Goal: Complete application form

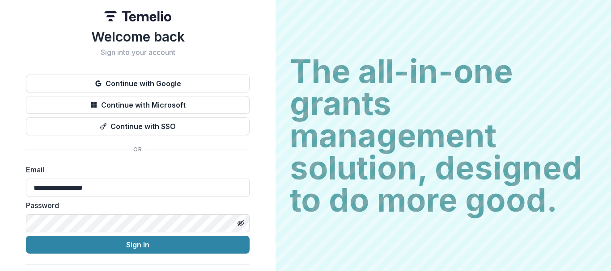
type input "**********"
click at [26, 236] on button "Sign In" at bounding box center [137, 245] width 223 height 18
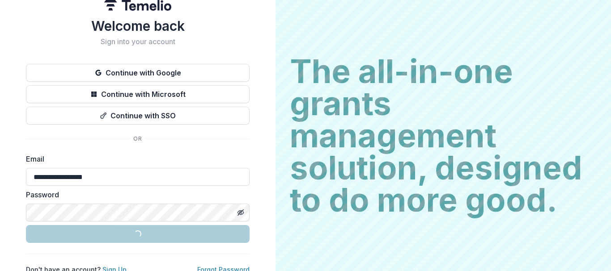
scroll to position [21, 0]
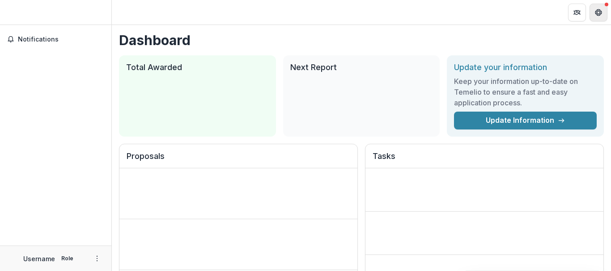
click at [601, 12] on icon "Get Help" at bounding box center [600, 12] width 2 height 2
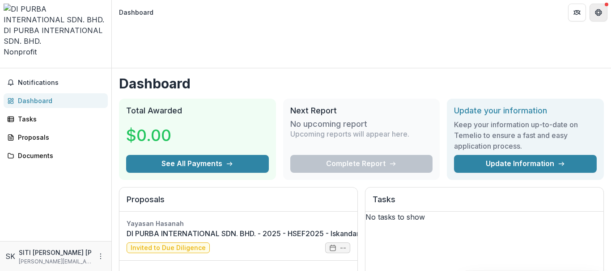
click at [594, 7] on button "Get Help" at bounding box center [598, 13] width 18 height 18
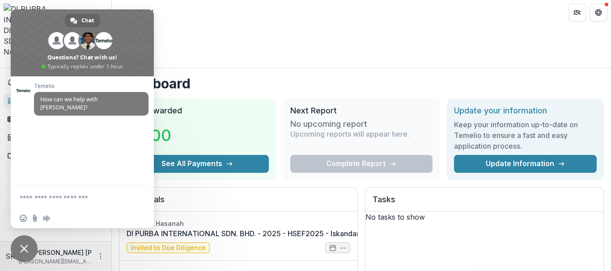
click at [211, 22] on header "Dashboard" at bounding box center [361, 12] width 499 height 25
click at [26, 250] on span "Close chat" at bounding box center [24, 249] width 8 height 8
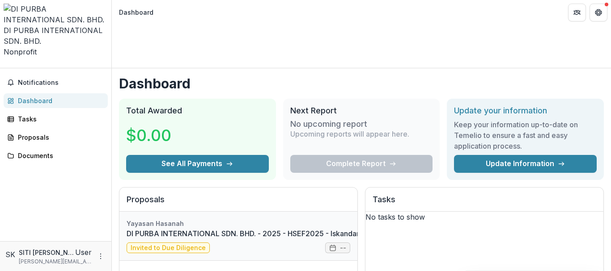
click at [270, 228] on link "DI PURBA INTERNATIONAL SDN. BHD. - 2025 - HSEF2025 - Iskandar Investment Berhad" at bounding box center [275, 233] width 298 height 11
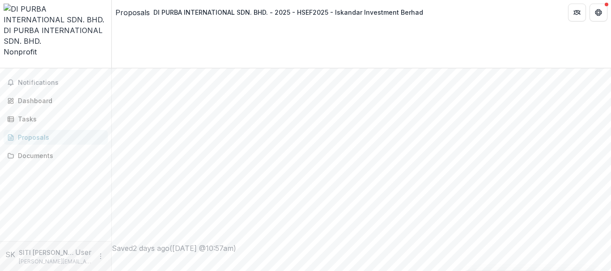
scroll to position [367, 0]
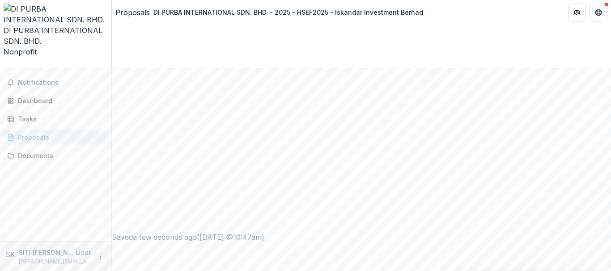
type input "**********"
drag, startPoint x: 317, startPoint y: 131, endPoint x: 133, endPoint y: 130, distance: 184.6
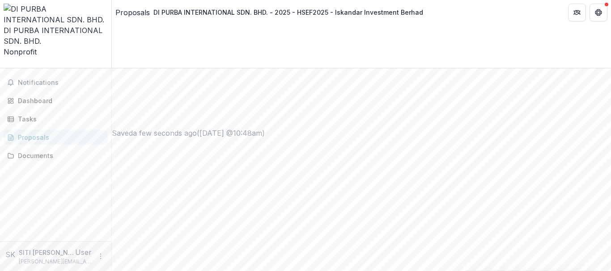
copy p ". Please provide list of Board of Directors composition:"
drag, startPoint x: 337, startPoint y: 181, endPoint x: 137, endPoint y: 180, distance: 199.8
copy p "Key management team members, roles and responsibilities"
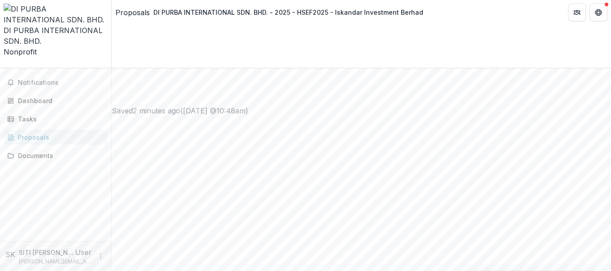
paste textarea "**********"
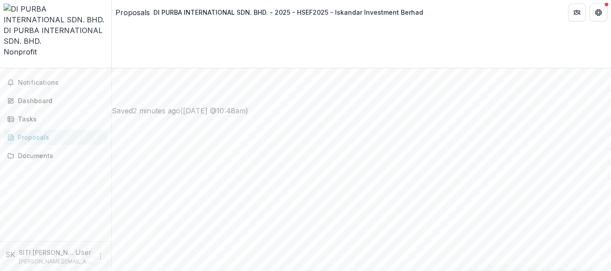
type textarea "**********"
paste textarea "**********"
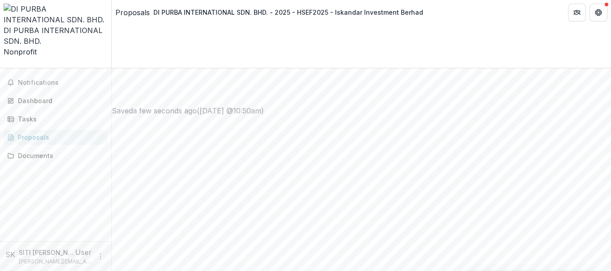
scroll to position [0, 0]
drag, startPoint x: 175, startPoint y: 128, endPoint x: 132, endPoint y: 125, distance: 43.1
drag, startPoint x: 181, startPoint y: 128, endPoint x: 136, endPoint y: 130, distance: 45.6
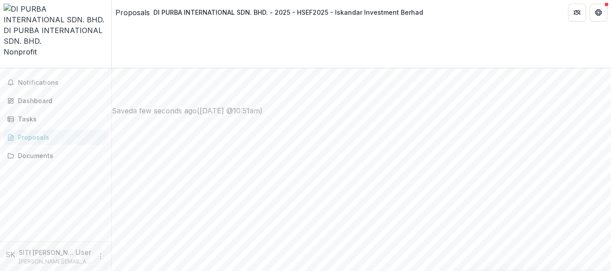
drag, startPoint x: 295, startPoint y: 130, endPoint x: 190, endPoint y: 128, distance: 104.6
drag, startPoint x: 173, startPoint y: 146, endPoint x: 132, endPoint y: 125, distance: 46.4
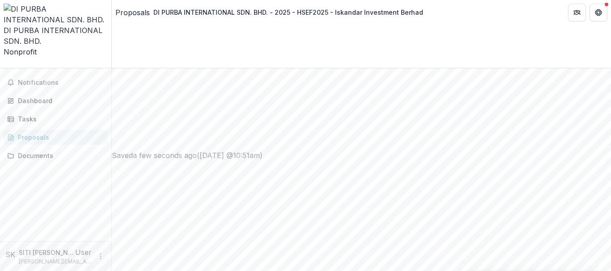
scroll to position [8, 0]
drag, startPoint x: 174, startPoint y: 192, endPoint x: 136, endPoint y: 185, distance: 39.2
drag, startPoint x: 303, startPoint y: 177, endPoint x: 192, endPoint y: 192, distance: 112.7
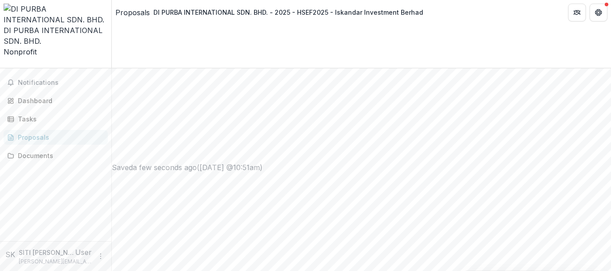
drag, startPoint x: 327, startPoint y: 203, endPoint x: 202, endPoint y: 198, distance: 124.8
drag, startPoint x: 175, startPoint y: 199, endPoint x: 136, endPoint y: 199, distance: 38.9
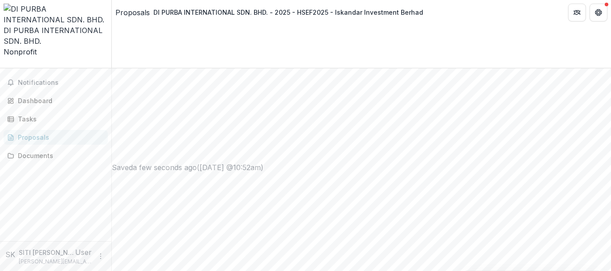
drag, startPoint x: 315, startPoint y: 197, endPoint x: 211, endPoint y: 194, distance: 103.7
drag, startPoint x: 174, startPoint y: 192, endPoint x: 135, endPoint y: 192, distance: 39.3
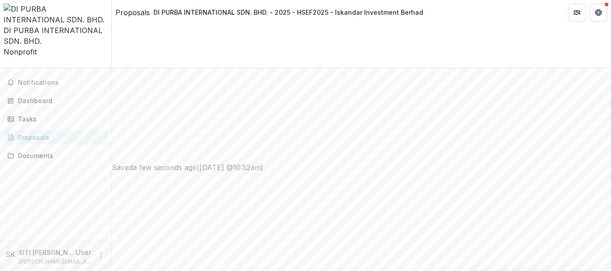
drag, startPoint x: 165, startPoint y: 200, endPoint x: 212, endPoint y: 188, distance: 48.3
drag, startPoint x: 163, startPoint y: 203, endPoint x: 135, endPoint y: 198, distance: 28.6
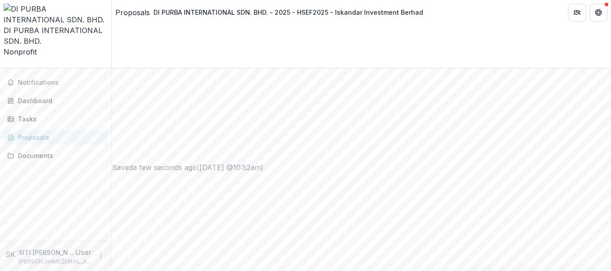
drag, startPoint x: 267, startPoint y: 199, endPoint x: 233, endPoint y: 202, distance: 33.7
drag, startPoint x: 228, startPoint y: 201, endPoint x: 214, endPoint y: 198, distance: 14.0
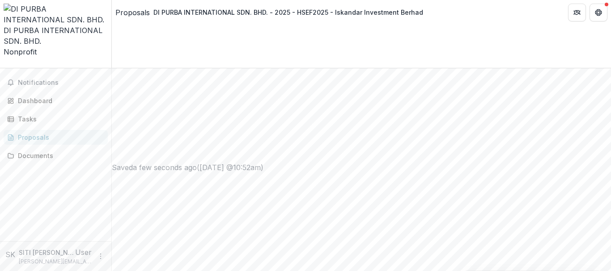
drag, startPoint x: 264, startPoint y: 205, endPoint x: 214, endPoint y: 202, distance: 50.1
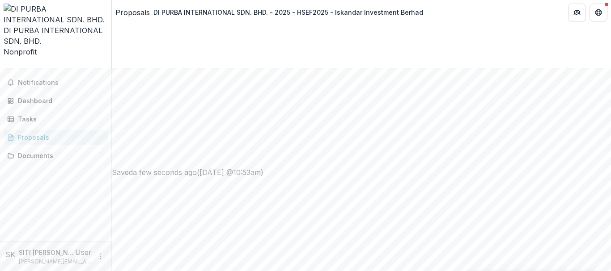
type textarea "**********"
type textarea "***"
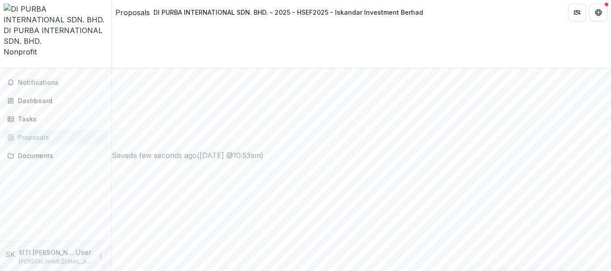
scroll to position [453, 0]
